Goal: Task Accomplishment & Management: Complete application form

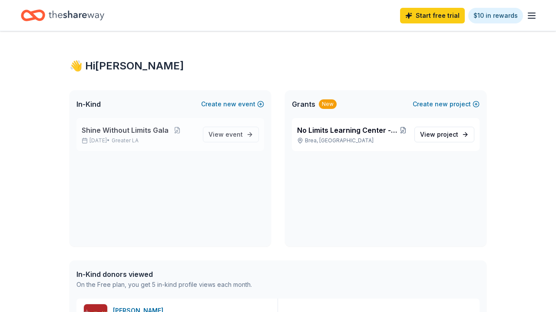
click at [129, 133] on span "Shine Without Limits Gala" at bounding box center [125, 130] width 87 height 10
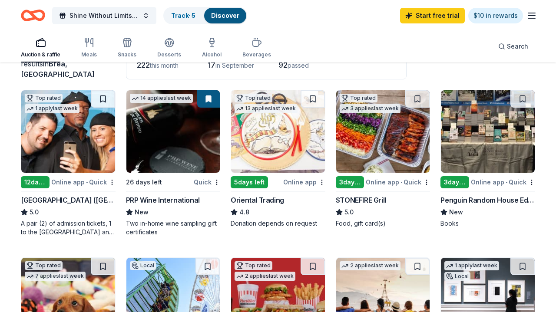
scroll to position [71, 0]
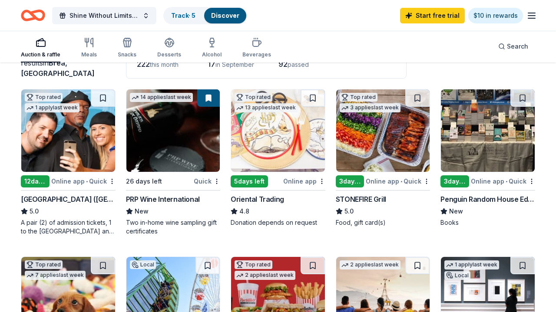
click at [359, 199] on div "STONEFIRE Grill" at bounding box center [361, 199] width 50 height 10
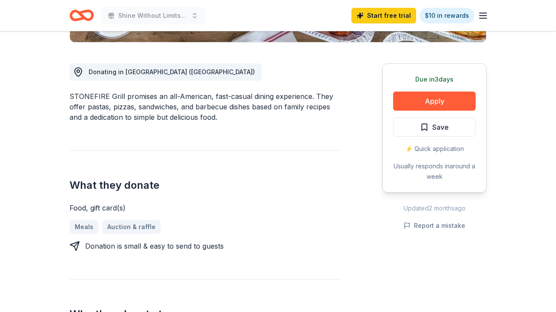
scroll to position [220, 0]
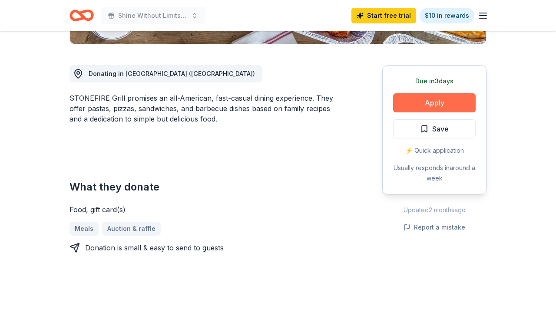
click at [424, 98] on button "Apply" at bounding box center [434, 102] width 83 height 19
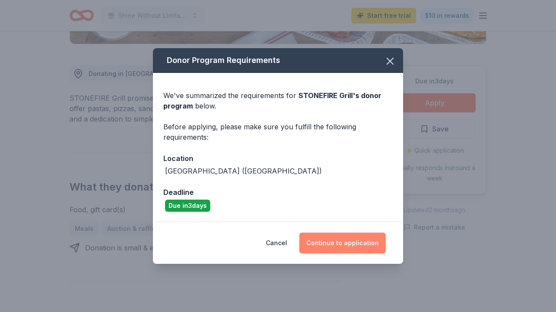
click at [349, 245] on button "Continue to application" at bounding box center [342, 243] width 86 height 21
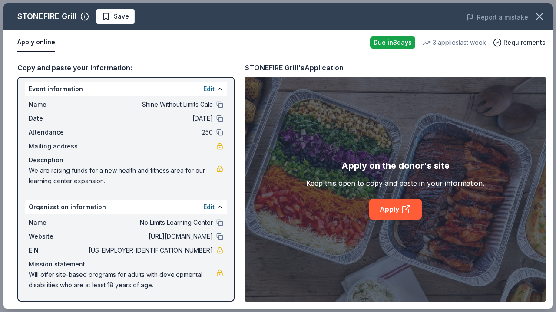
scroll to position [2, 0]
click at [385, 214] on link "Apply" at bounding box center [395, 209] width 53 height 21
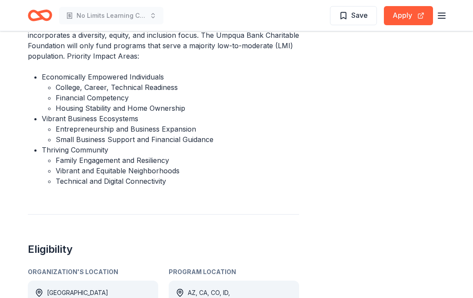
scroll to position [347, 0]
